Goal: Information Seeking & Learning: Learn about a topic

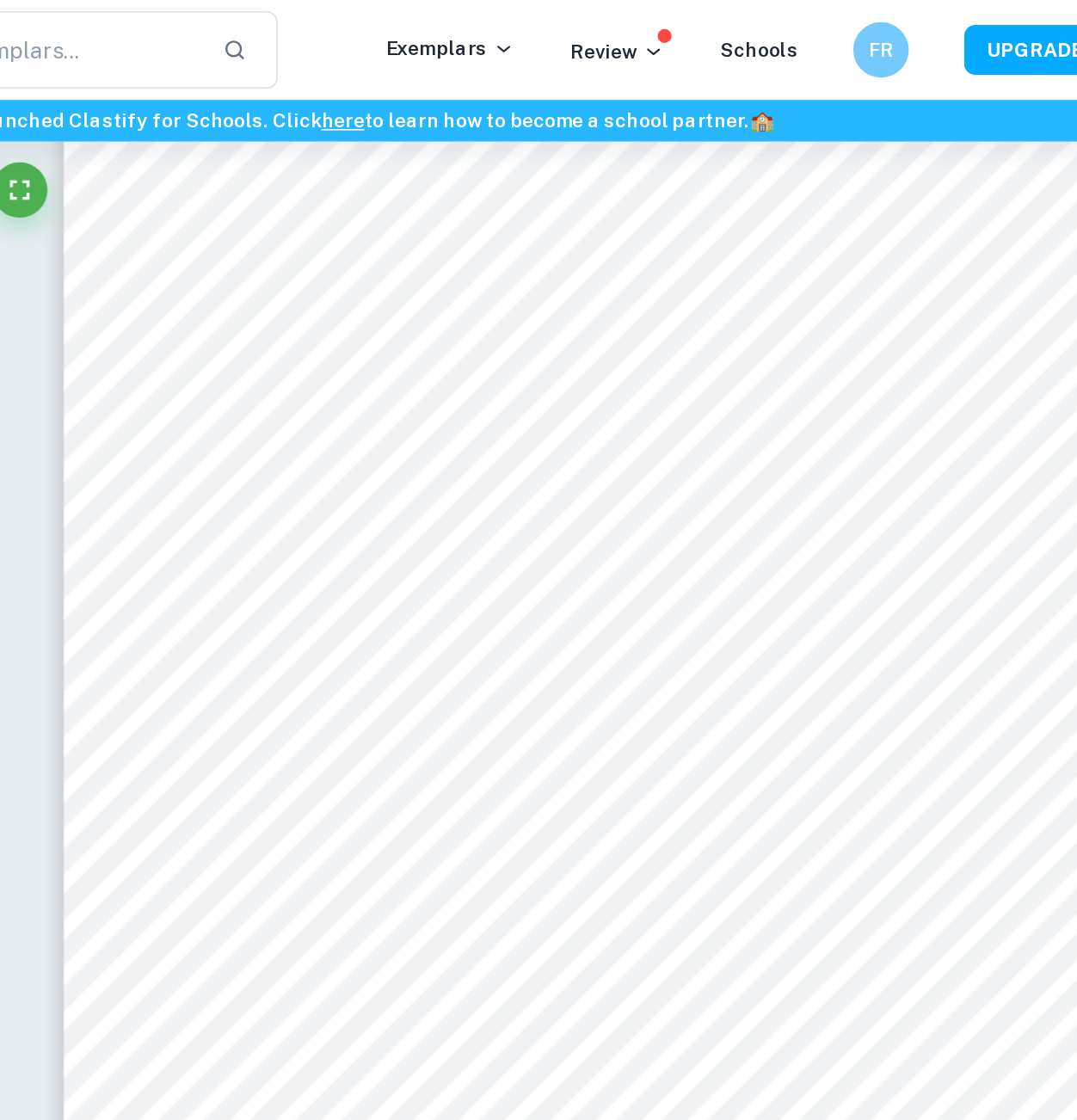
scroll to position [1819, 0]
